Goal: Task Accomplishment & Management: Use online tool/utility

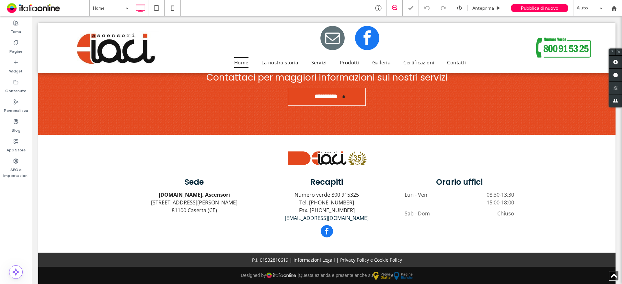
scroll to position [1010, 0]
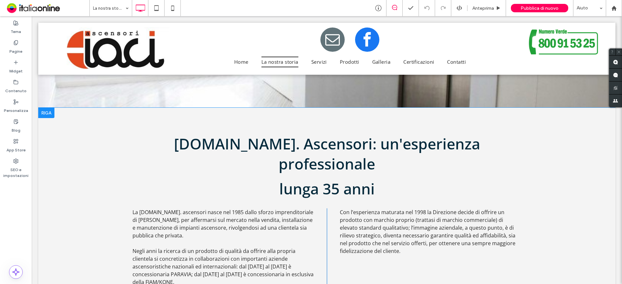
scroll to position [194, 0]
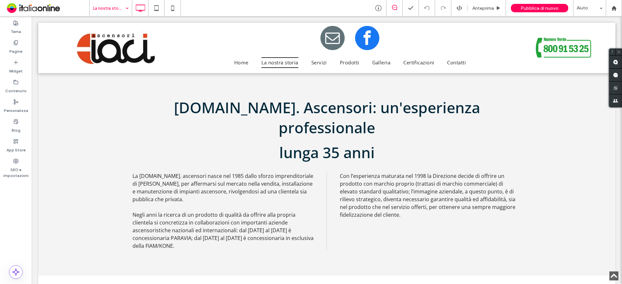
click at [117, 11] on input at bounding box center [109, 8] width 32 height 16
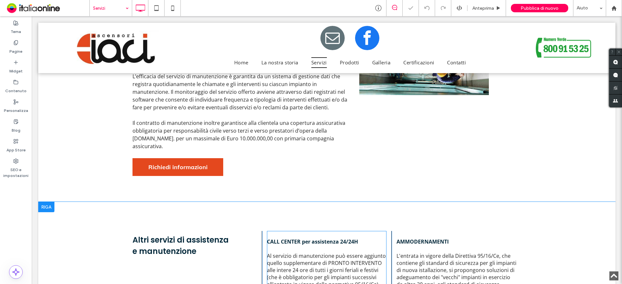
scroll to position [581, 0]
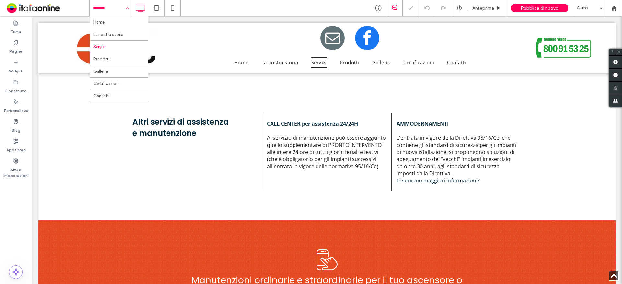
click at [100, 10] on input at bounding box center [109, 8] width 32 height 16
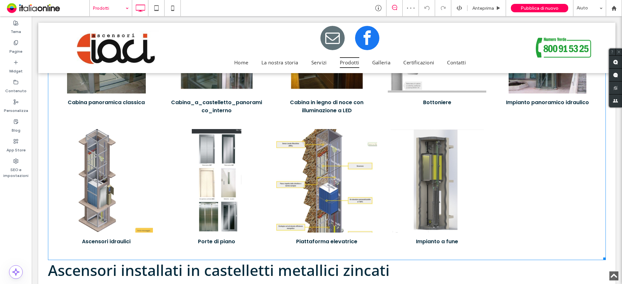
scroll to position [680, 0]
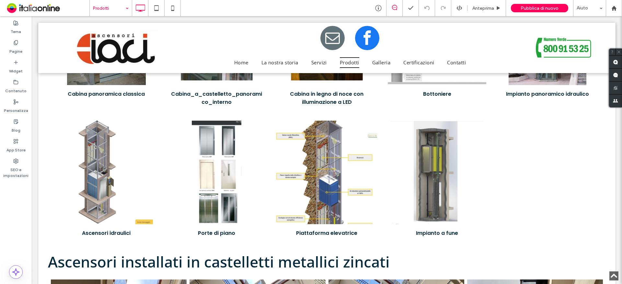
click at [109, 5] on input at bounding box center [109, 8] width 32 height 16
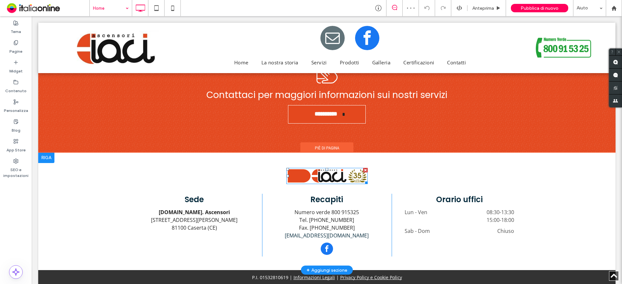
scroll to position [1008, 0]
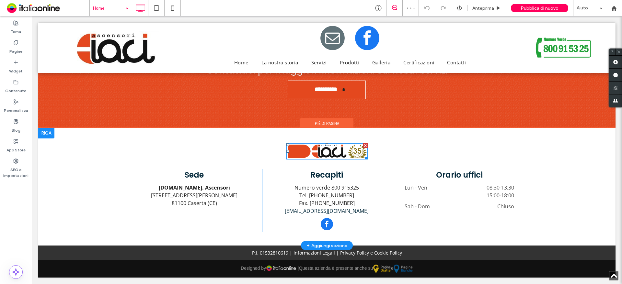
click at [355, 154] on img at bounding box center [326, 151] width 81 height 17
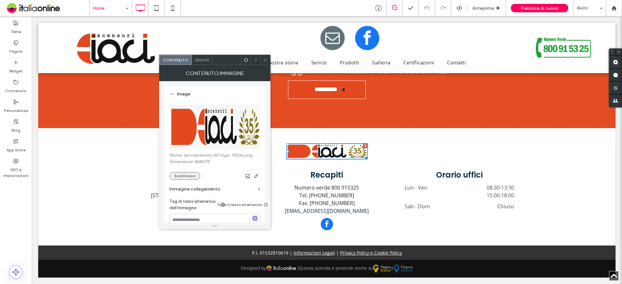
click at [195, 175] on button "Sostituisci" at bounding box center [184, 176] width 31 height 8
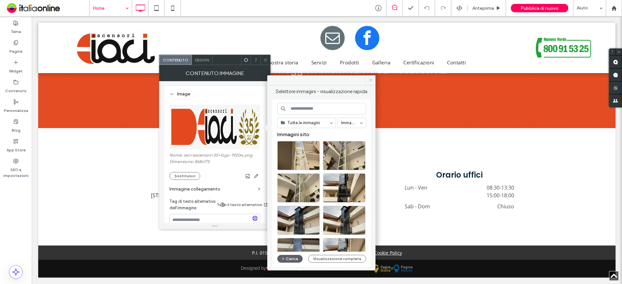
click at [369, 81] on icon at bounding box center [370, 80] width 5 height 5
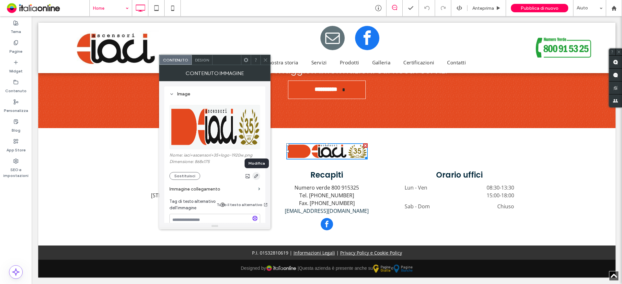
click at [258, 177] on icon "button" at bounding box center [256, 176] width 5 height 5
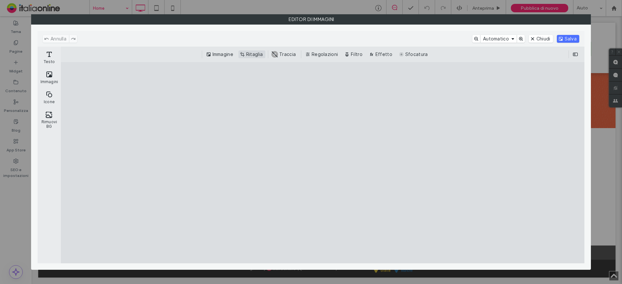
click at [257, 52] on button "Ritaglia" at bounding box center [251, 55] width 27 height 8
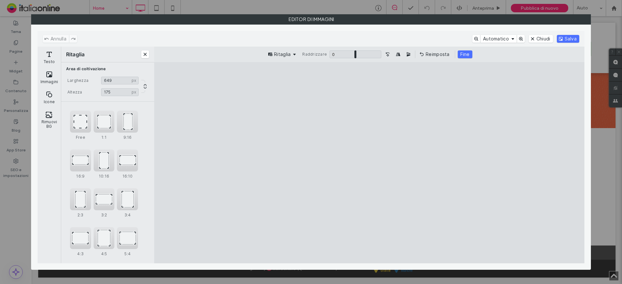
type input "***"
drag, startPoint x: 564, startPoint y: 167, endPoint x: 468, endPoint y: 167, distance: 96.2
click at [369, 163] on cesdk-canvas "Editor / piattaforma / website builder canvas" at bounding box center [369, 163] width 0 height 0
click at [571, 39] on button "Salva" at bounding box center [568, 39] width 22 height 8
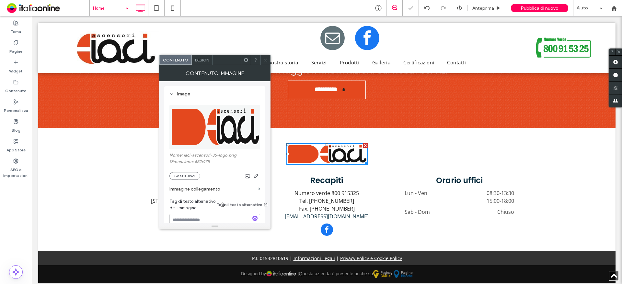
click at [266, 63] on span at bounding box center [265, 60] width 5 height 10
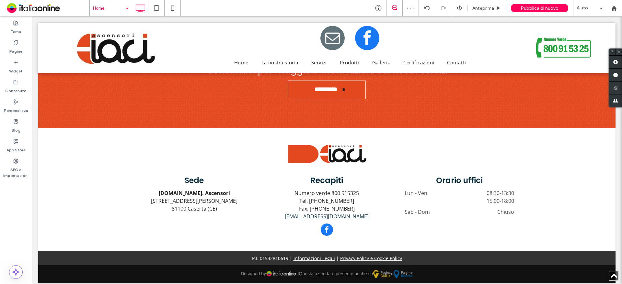
drag, startPoint x: 116, startPoint y: 11, endPoint x: 112, endPoint y: 14, distance: 4.9
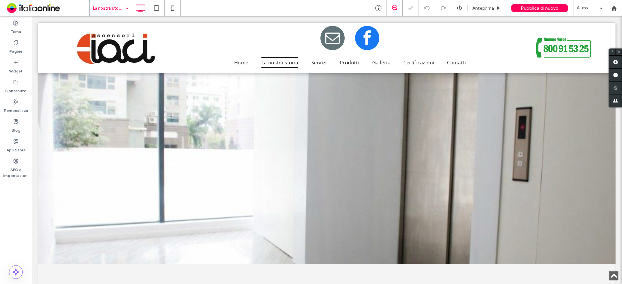
scroll to position [560, 0]
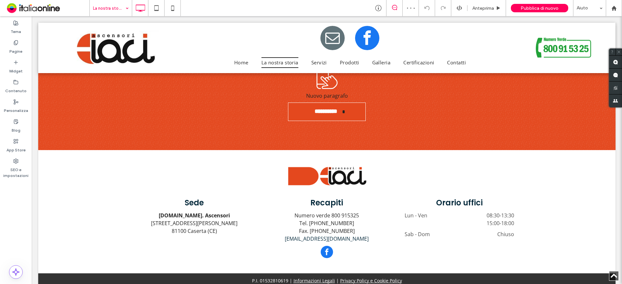
click at [108, 13] on input at bounding box center [109, 8] width 32 height 16
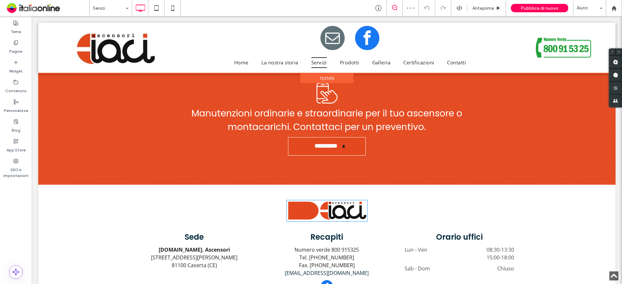
scroll to position [745, 0]
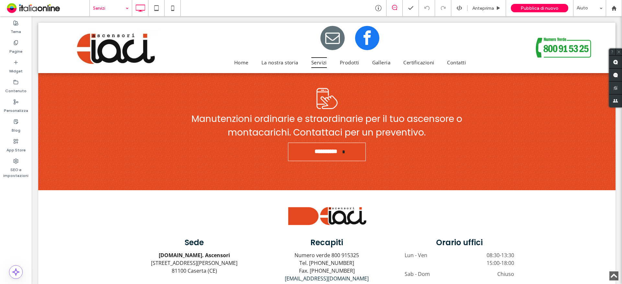
click at [121, 9] on input at bounding box center [109, 8] width 32 height 16
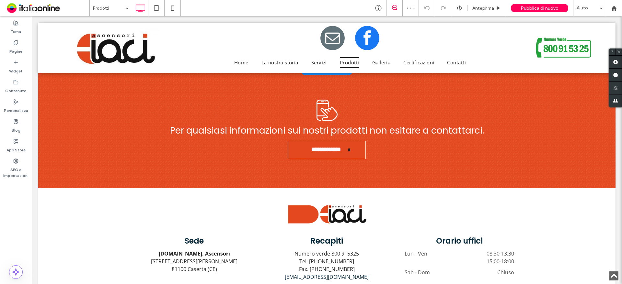
scroll to position [1524, 0]
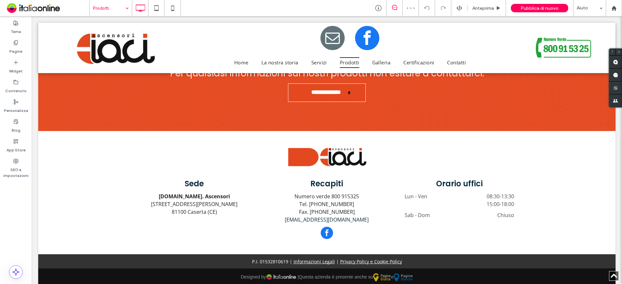
click at [122, 8] on input at bounding box center [109, 8] width 32 height 16
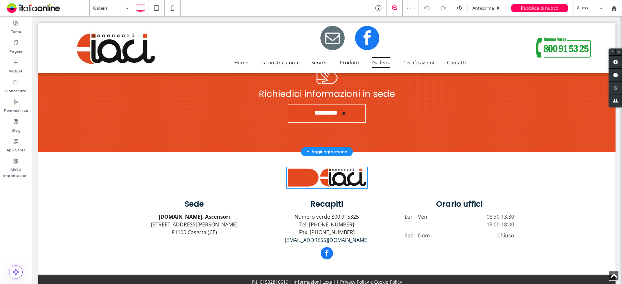
scroll to position [1265, 0]
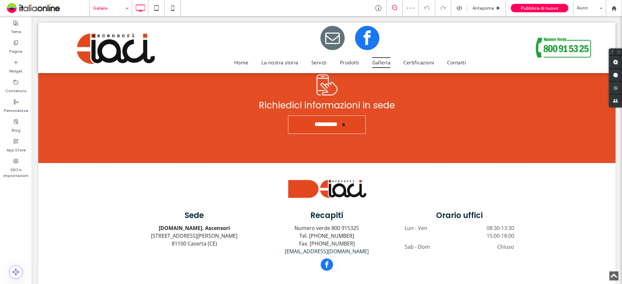
click at [124, 12] on div "Galleria" at bounding box center [111, 8] width 42 height 16
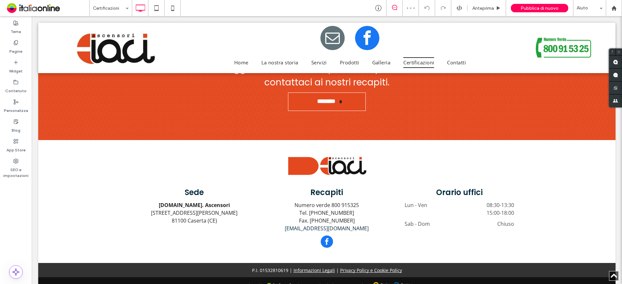
scroll to position [717, 0]
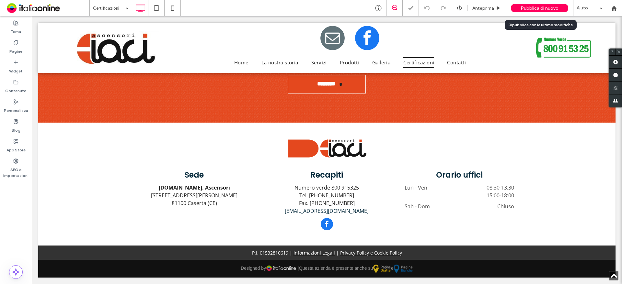
click at [546, 11] on div "Pubblica di nuovo" at bounding box center [539, 8] width 57 height 8
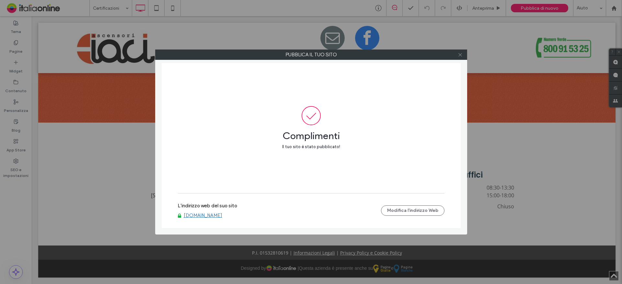
click at [460, 56] on icon at bounding box center [460, 54] width 5 height 5
